Goal: Task Accomplishment & Management: Manage account settings

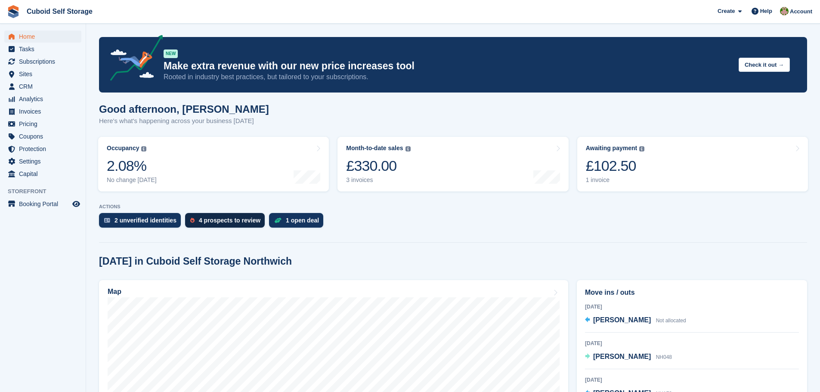
click at [238, 221] on div "4 prospects to review" at bounding box center [230, 220] width 62 height 7
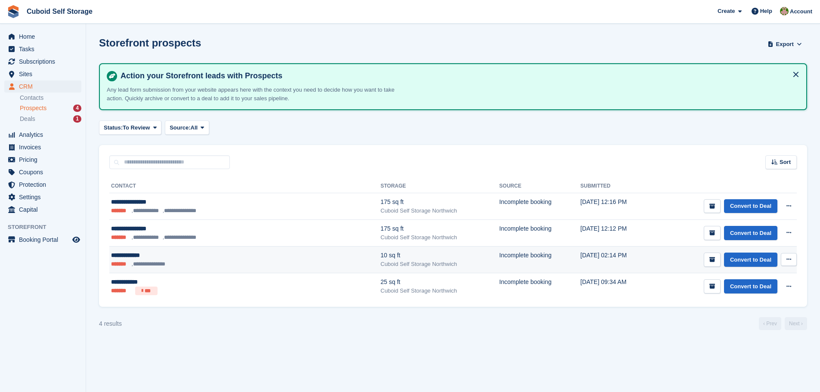
click at [789, 258] on icon at bounding box center [788, 259] width 5 height 6
click at [775, 307] on p "Delete prospect" at bounding box center [755, 305] width 75 height 11
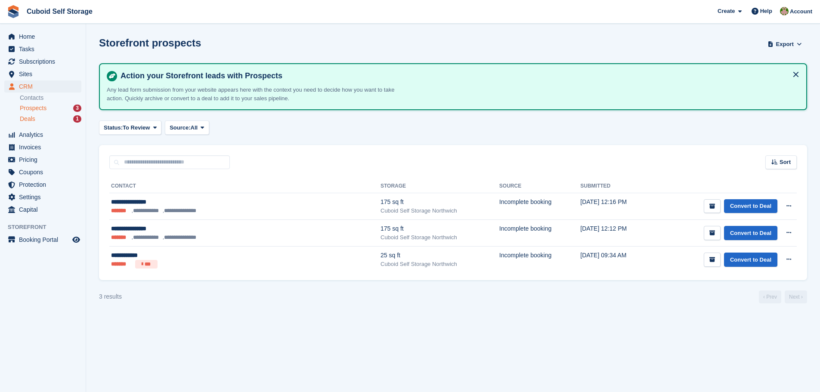
click at [43, 121] on div "Deals 1" at bounding box center [51, 119] width 62 height 8
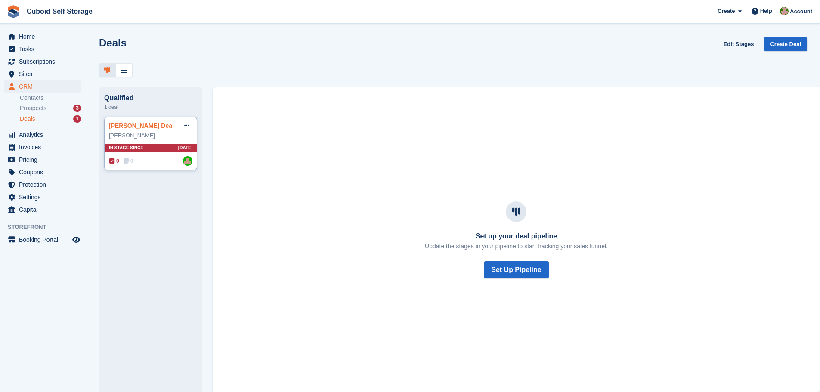
click at [165, 129] on link "Anthony Jackson Deal" at bounding box center [141, 125] width 65 height 7
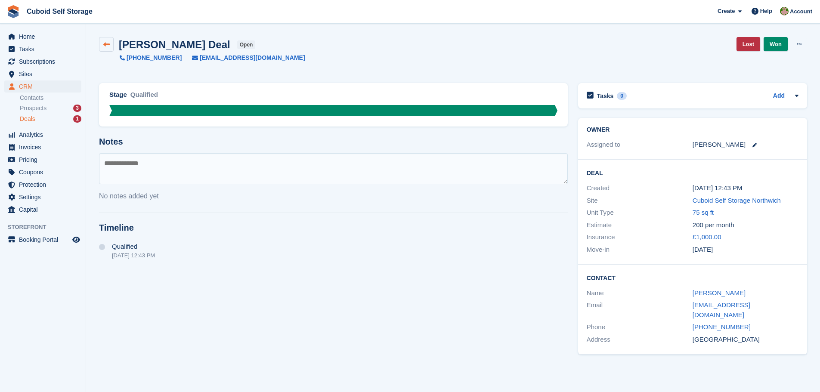
click at [106, 45] on icon at bounding box center [106, 44] width 6 height 6
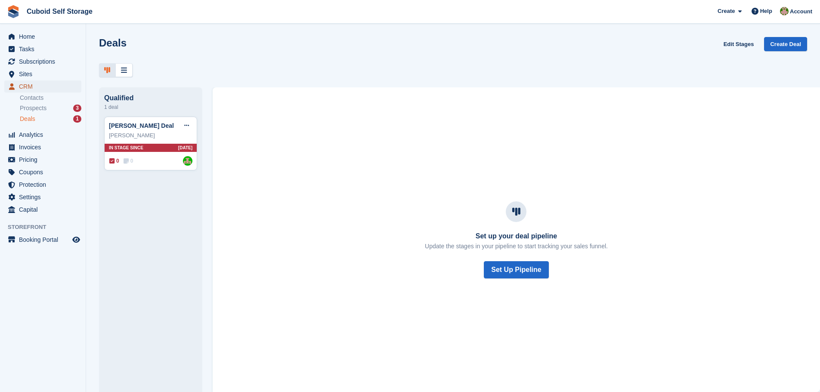
click at [45, 84] on span "CRM" at bounding box center [45, 86] width 52 height 12
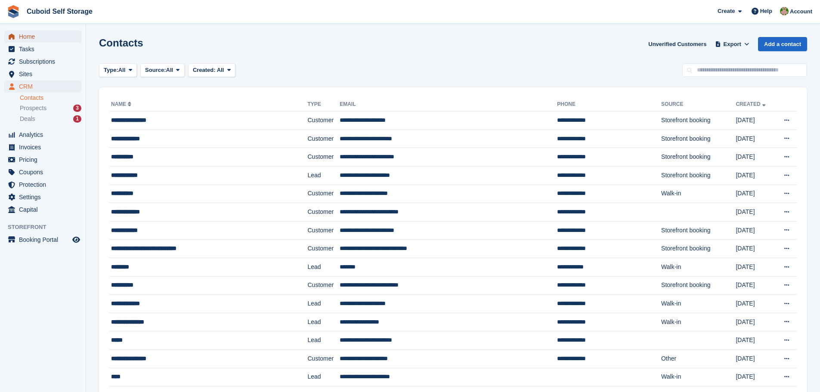
click at [33, 35] on span "Home" at bounding box center [45, 37] width 52 height 12
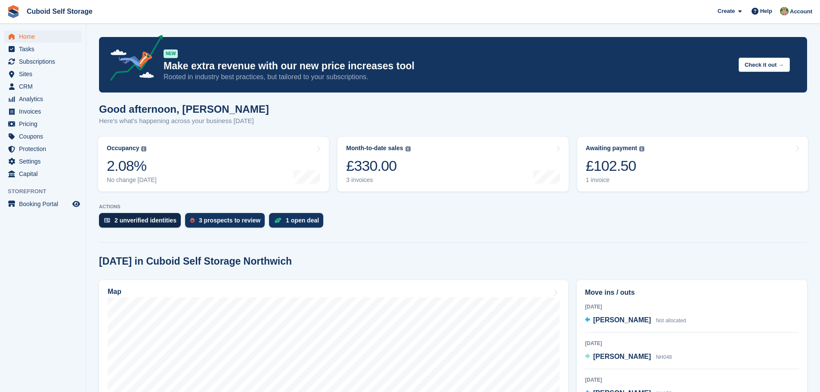
click at [148, 219] on div "2 unverified identities" at bounding box center [145, 220] width 62 height 7
click at [288, 218] on div "1 open deal" at bounding box center [302, 220] width 33 height 7
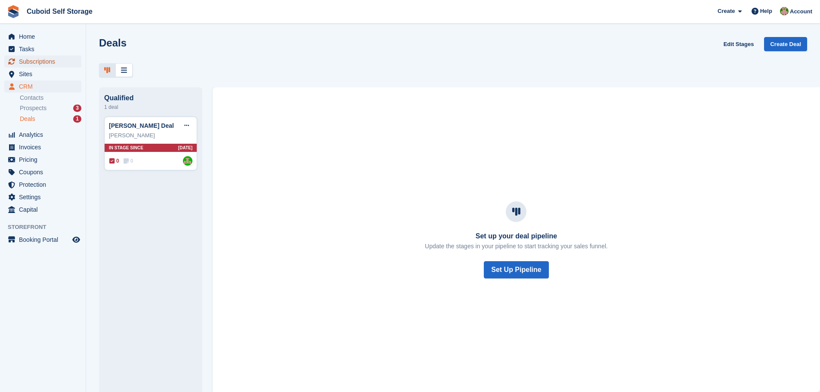
click at [49, 61] on span "Subscriptions" at bounding box center [45, 62] width 52 height 12
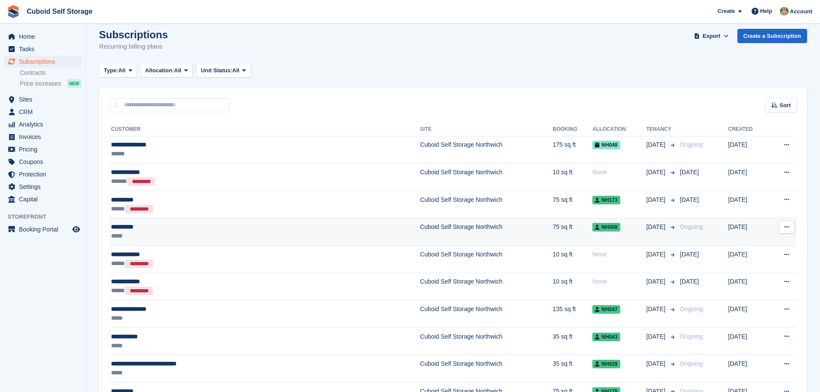
scroll to position [6, 0]
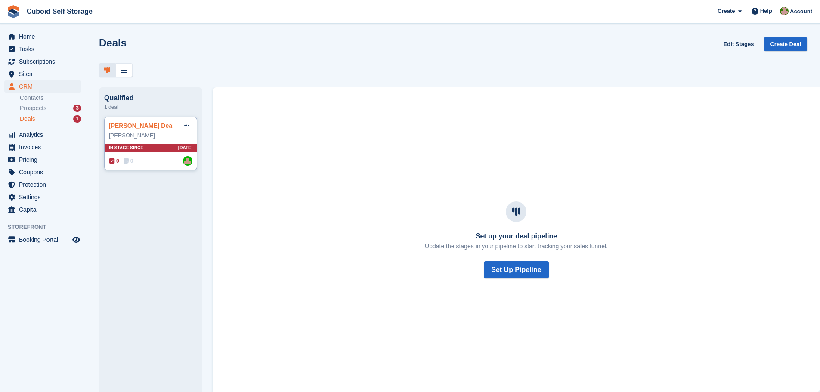
click at [142, 128] on link "Anthony Jackson Deal" at bounding box center [141, 125] width 65 height 7
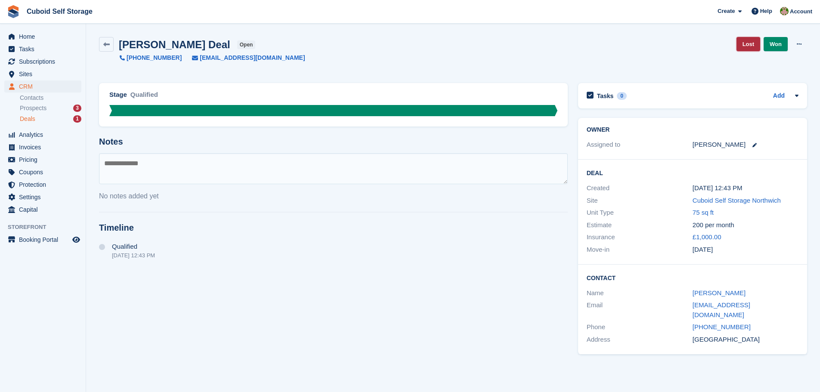
click at [750, 41] on link "Lost" at bounding box center [748, 44] width 24 height 14
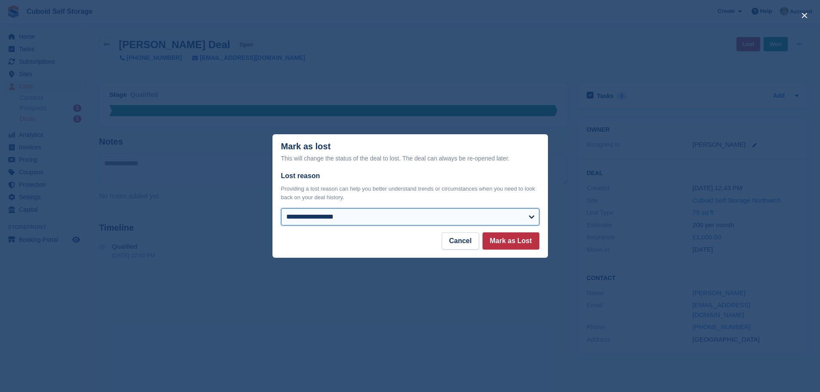
click at [351, 217] on select "**********" at bounding box center [410, 216] width 258 height 17
select select "**********"
click at [281, 209] on select "**********" at bounding box center [410, 216] width 258 height 17
click at [526, 241] on button "Mark as Lost" at bounding box center [510, 240] width 57 height 17
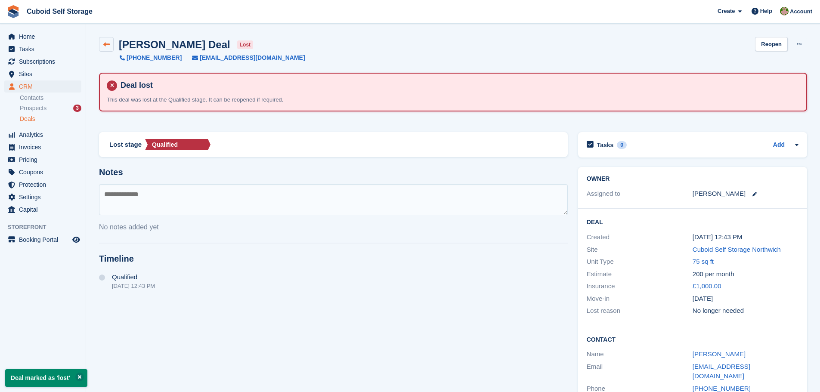
click at [104, 41] on icon at bounding box center [106, 44] width 6 height 6
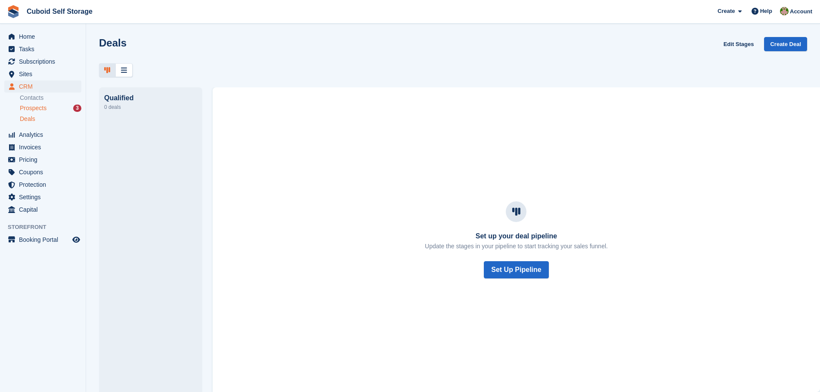
click at [56, 110] on div "Prospects 3" at bounding box center [51, 108] width 62 height 8
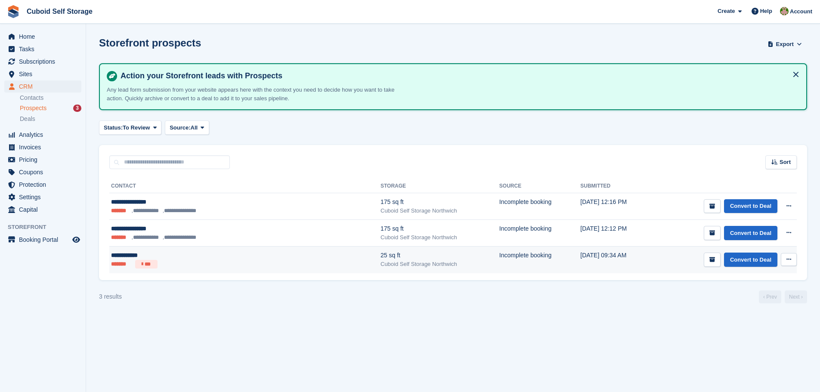
click at [795, 261] on button at bounding box center [788, 259] width 16 height 13
click at [751, 307] on p "Delete prospect" at bounding box center [755, 305] width 75 height 11
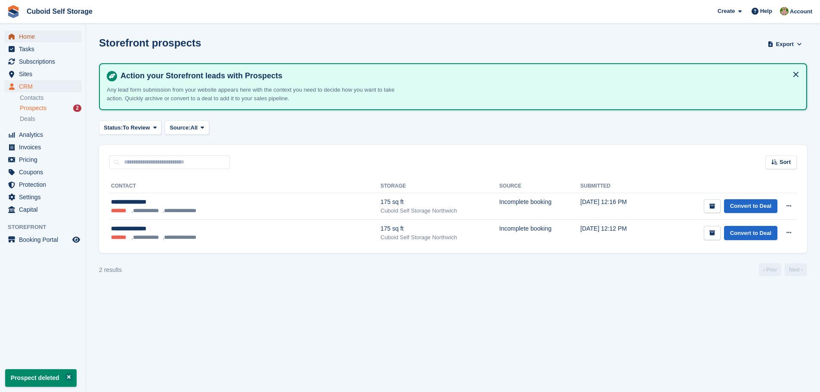
click at [39, 34] on span "Home" at bounding box center [45, 37] width 52 height 12
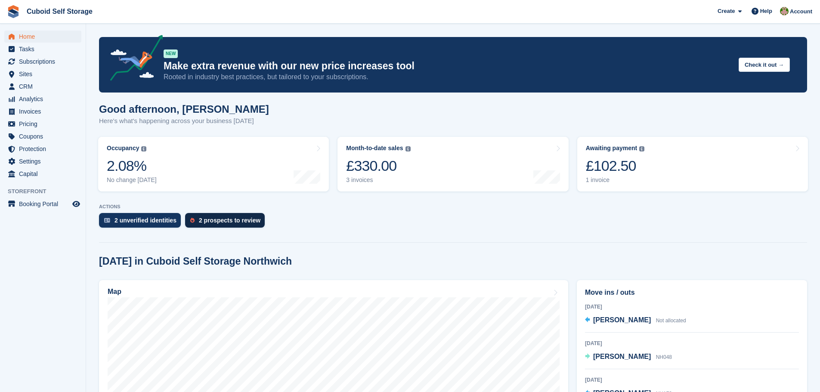
click at [218, 223] on div "2 prospects to review" at bounding box center [230, 220] width 62 height 7
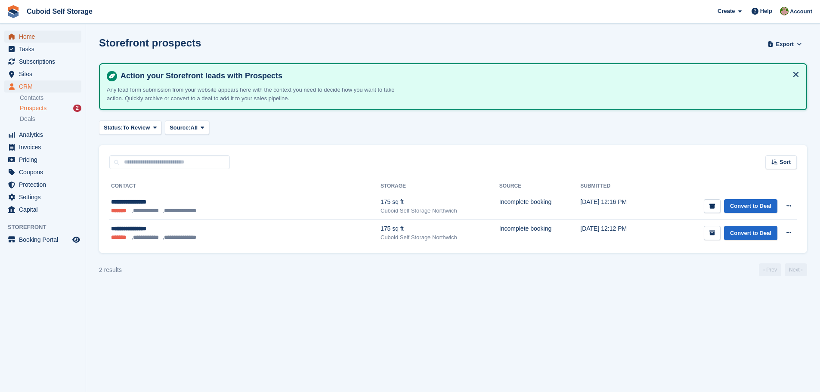
click at [37, 37] on span "Home" at bounding box center [45, 37] width 52 height 12
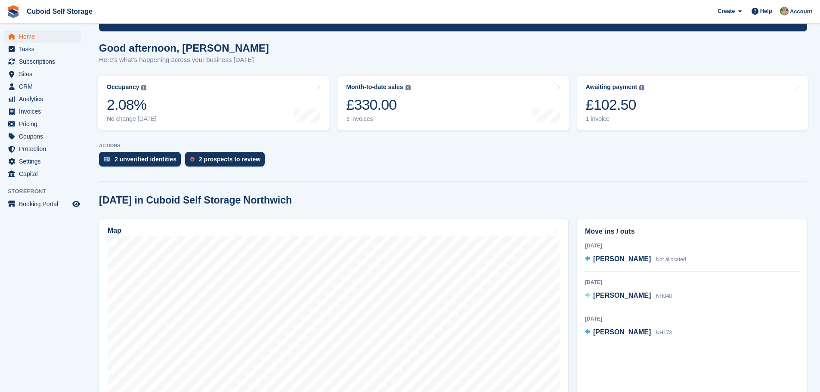
scroll to position [86, 0]
